Goal: Transaction & Acquisition: Purchase product/service

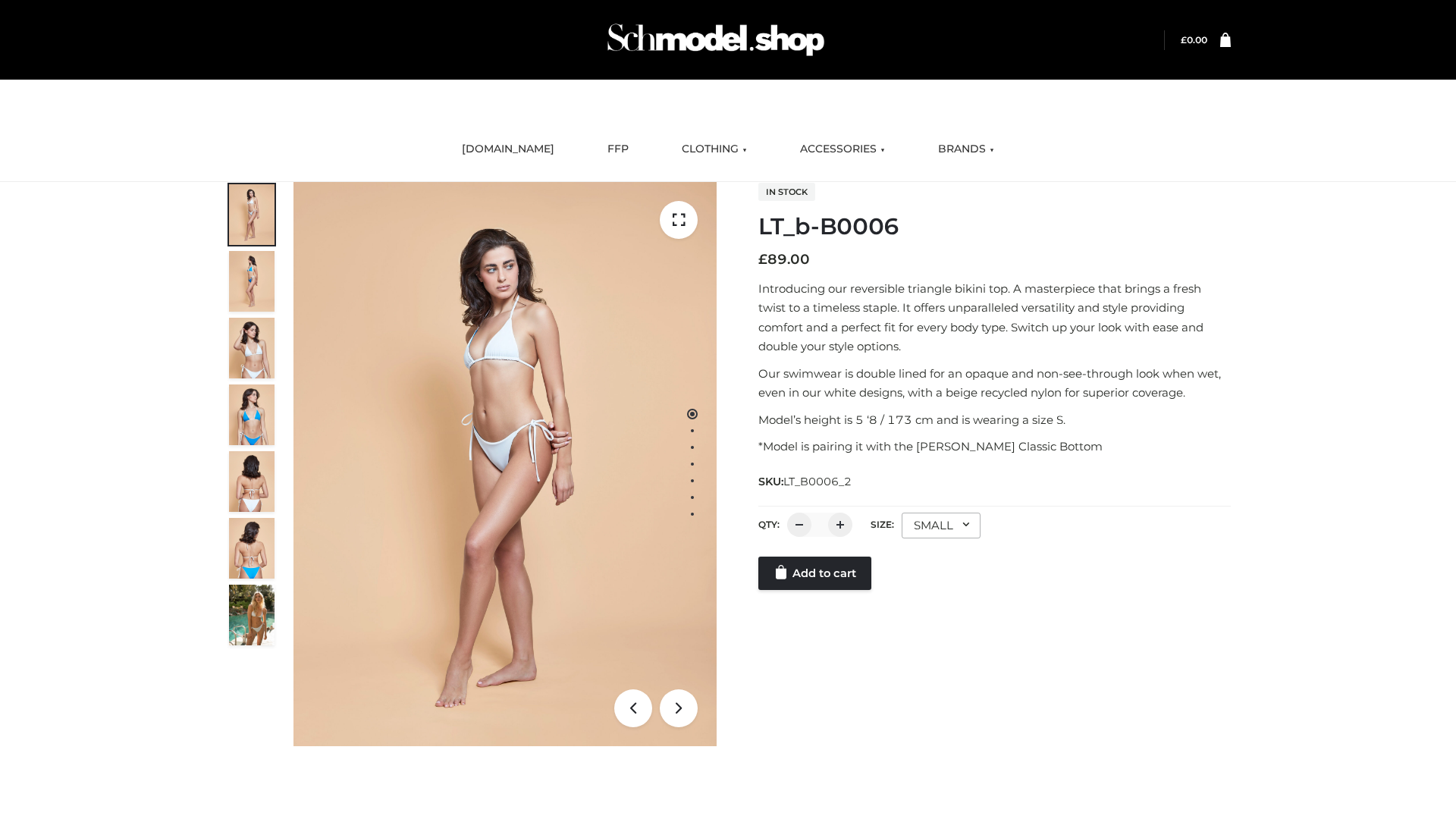
click at [817, 573] on link "Add to cart" at bounding box center [815, 573] width 113 height 33
